Goal: Task Accomplishment & Management: Manage account settings

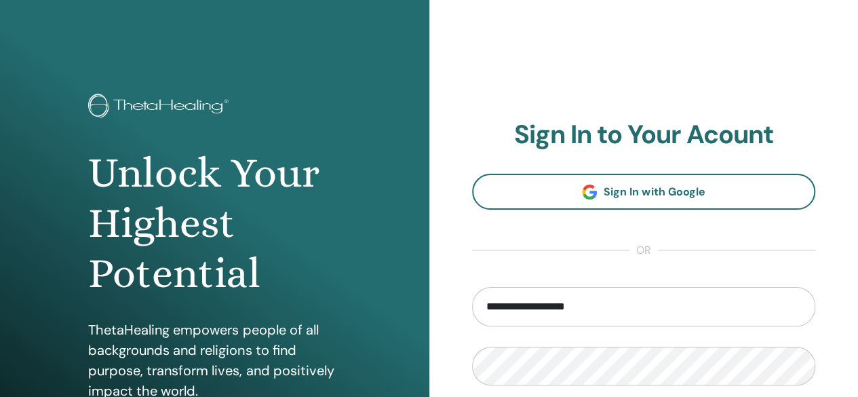
type input "**********"
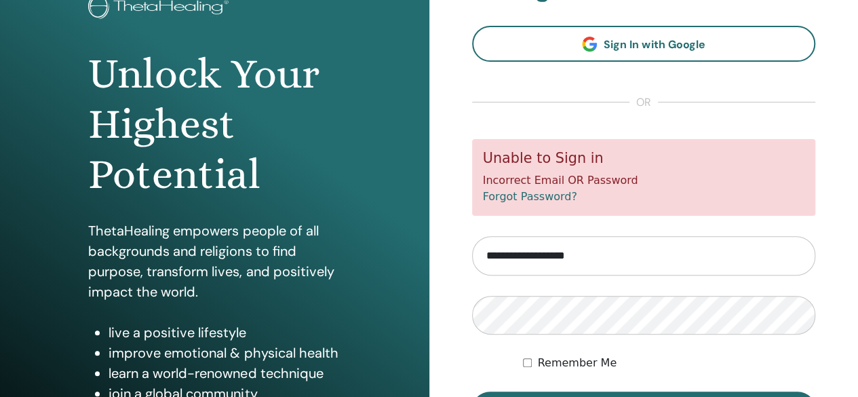
scroll to position [119, 0]
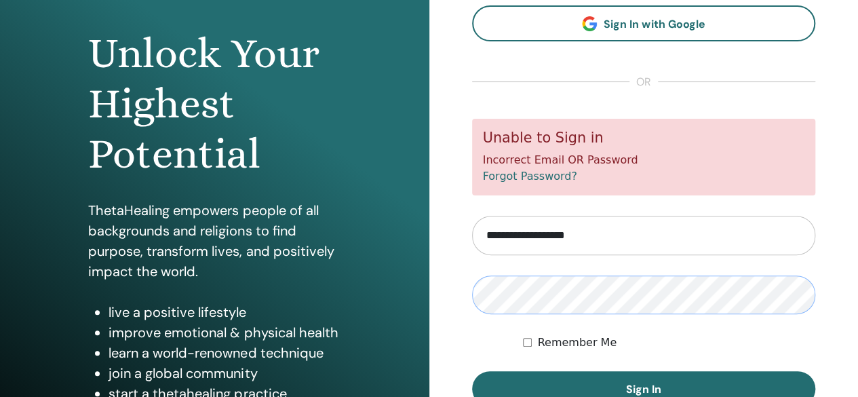
click at [472, 371] on button "Sign In" at bounding box center [644, 388] width 344 height 35
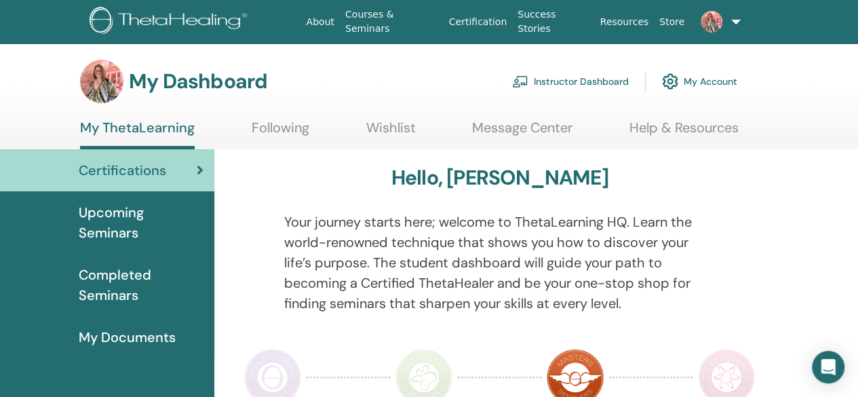
click at [596, 75] on link "Instructor Dashboard" at bounding box center [570, 81] width 117 height 30
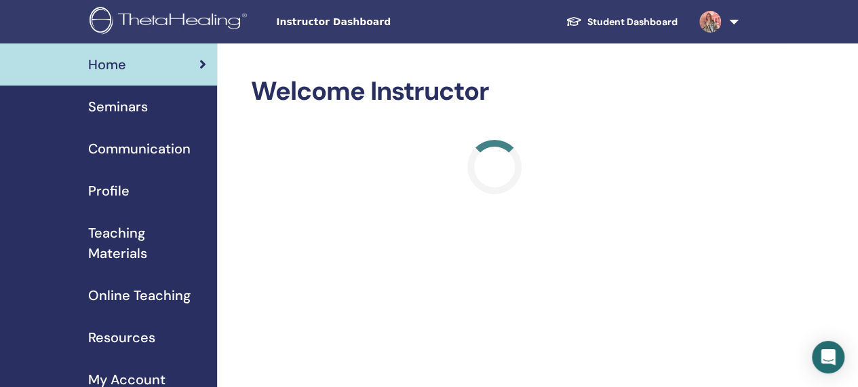
click at [110, 199] on span "Profile" at bounding box center [108, 190] width 41 height 20
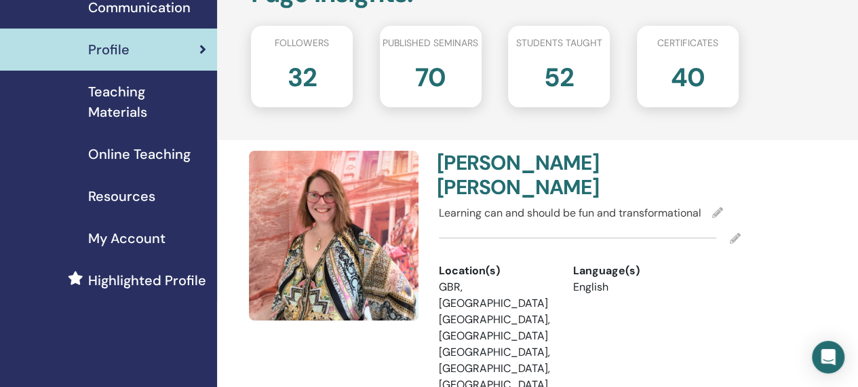
scroll to position [142, 0]
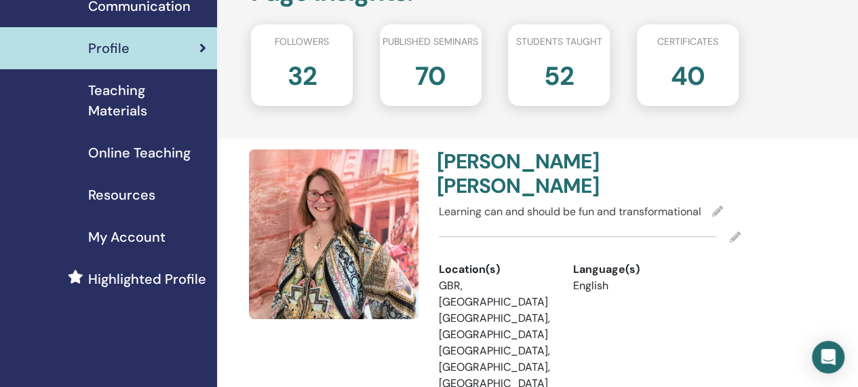
click at [314, 271] on img at bounding box center [334, 234] width 170 height 170
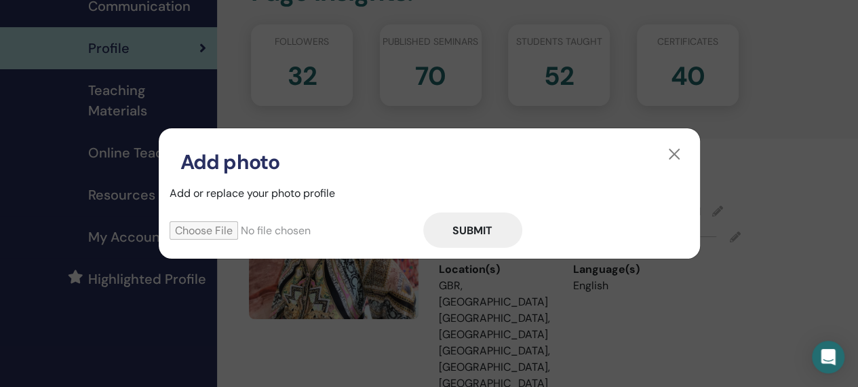
click at [216, 230] on input "file" at bounding box center [297, 230] width 254 height 18
click at [678, 157] on button "button" at bounding box center [674, 154] width 22 height 22
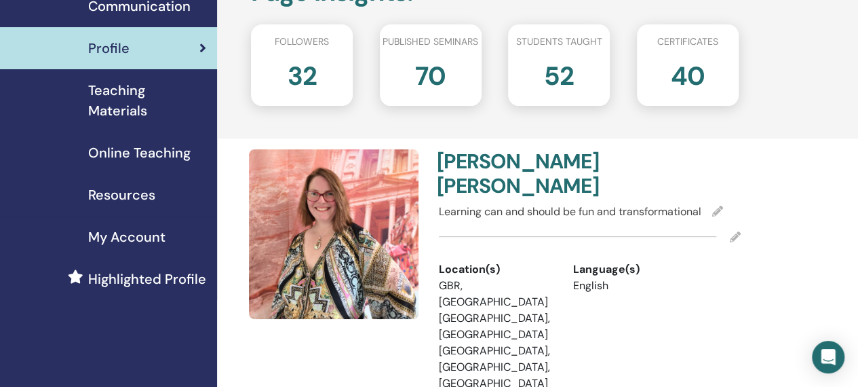
click at [384, 242] on img at bounding box center [334, 234] width 170 height 170
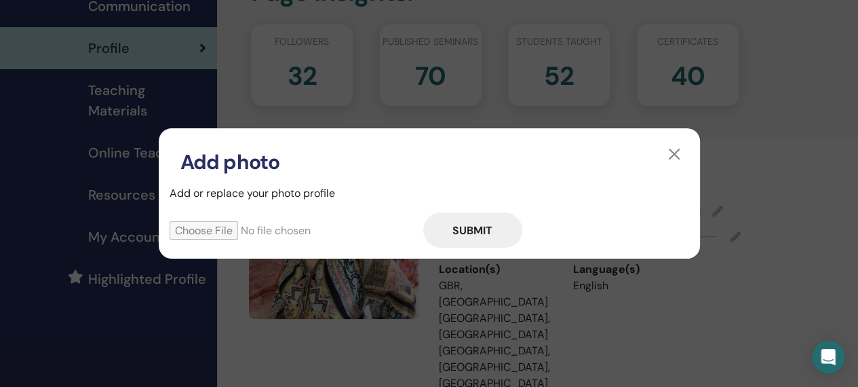
click at [384, 242] on form "Submit" at bounding box center [430, 229] width 520 height 35
click at [228, 227] on input "file" at bounding box center [297, 230] width 254 height 18
